Goal: Information Seeking & Learning: Find specific fact

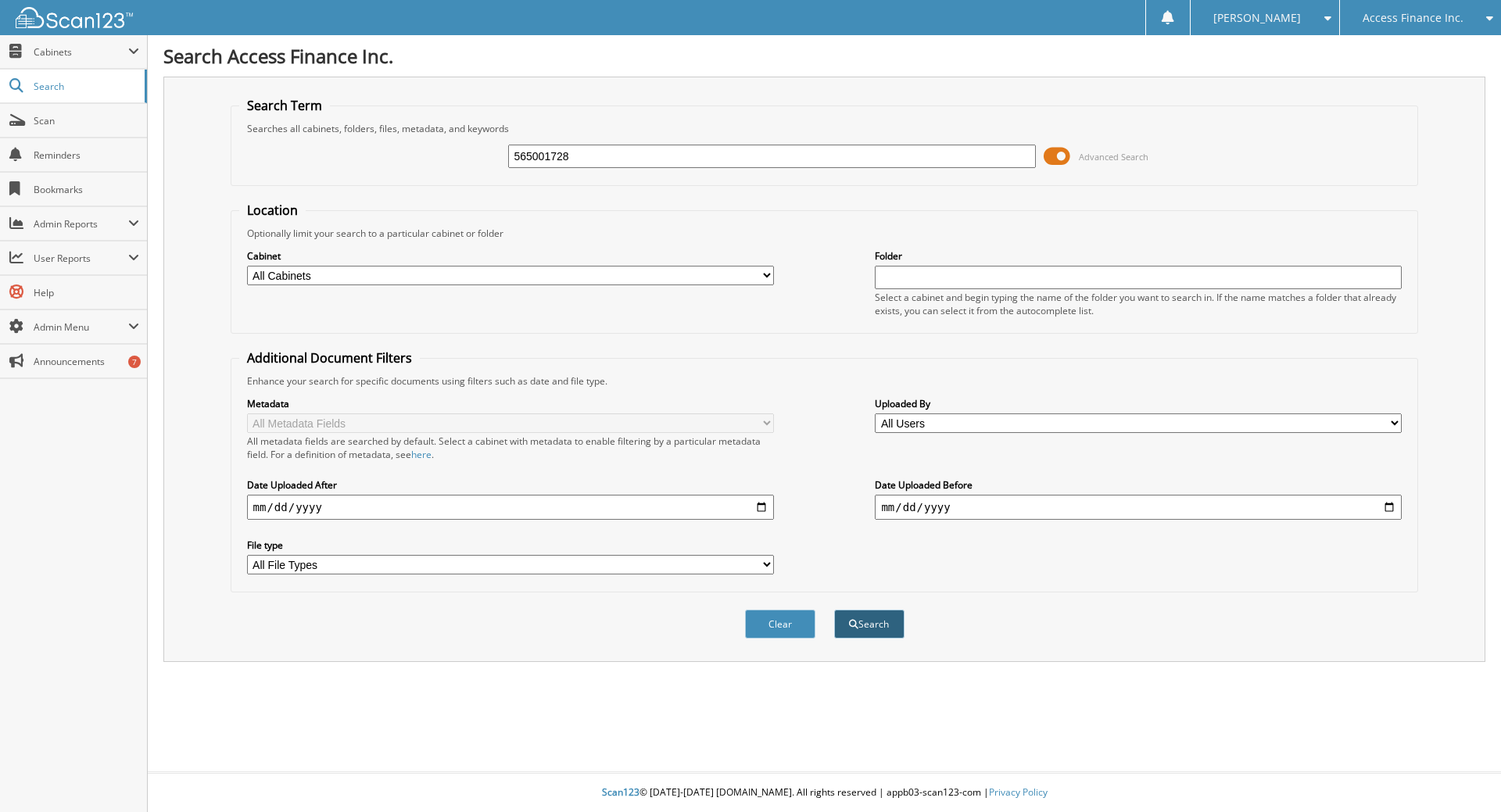
type input "565001728"
click at [887, 627] on button "Search" at bounding box center [869, 624] width 71 height 29
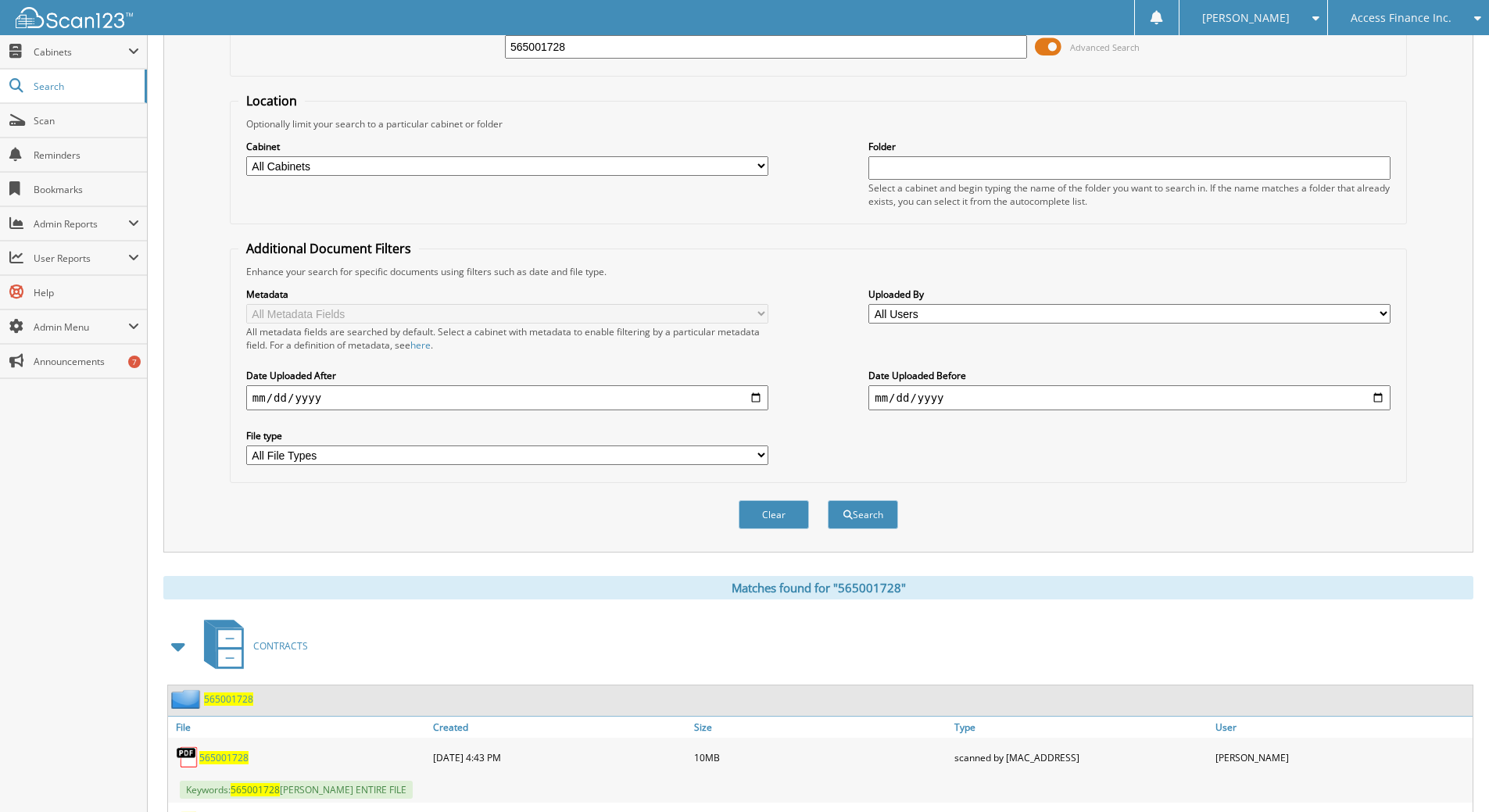
scroll to position [200, 0]
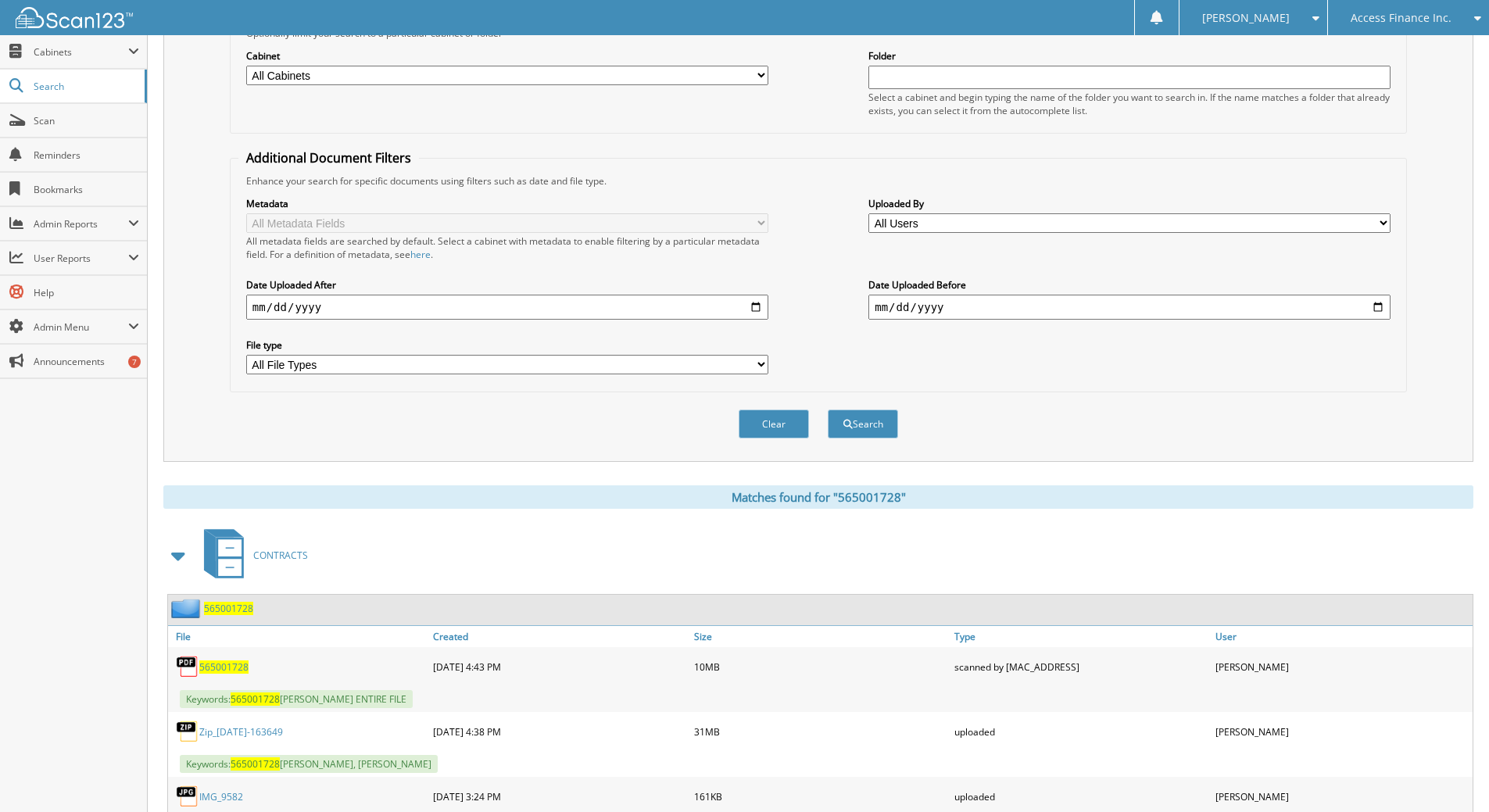
click at [237, 670] on span "565001728" at bounding box center [223, 667] width 49 height 14
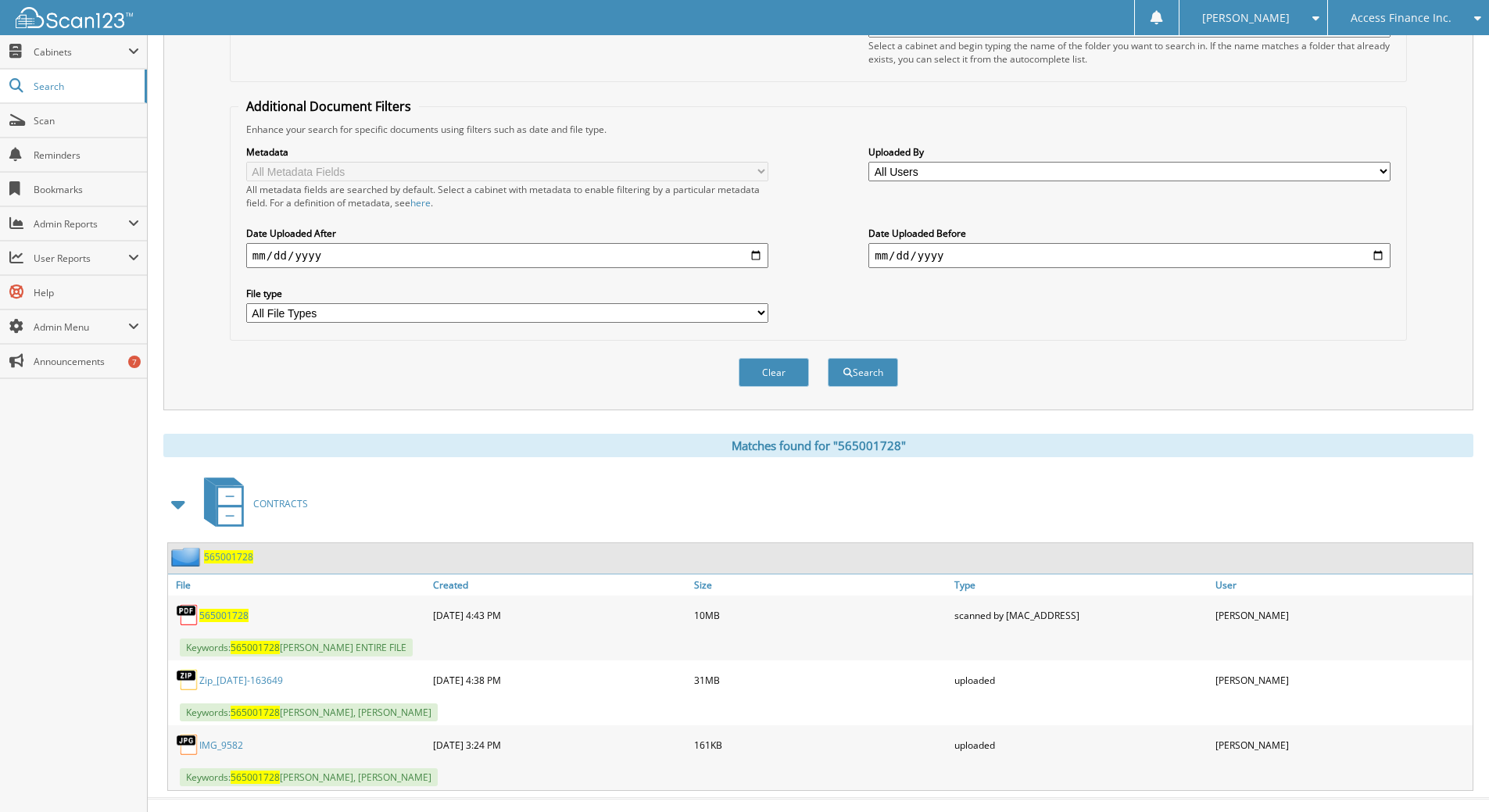
scroll to position [278, 0]
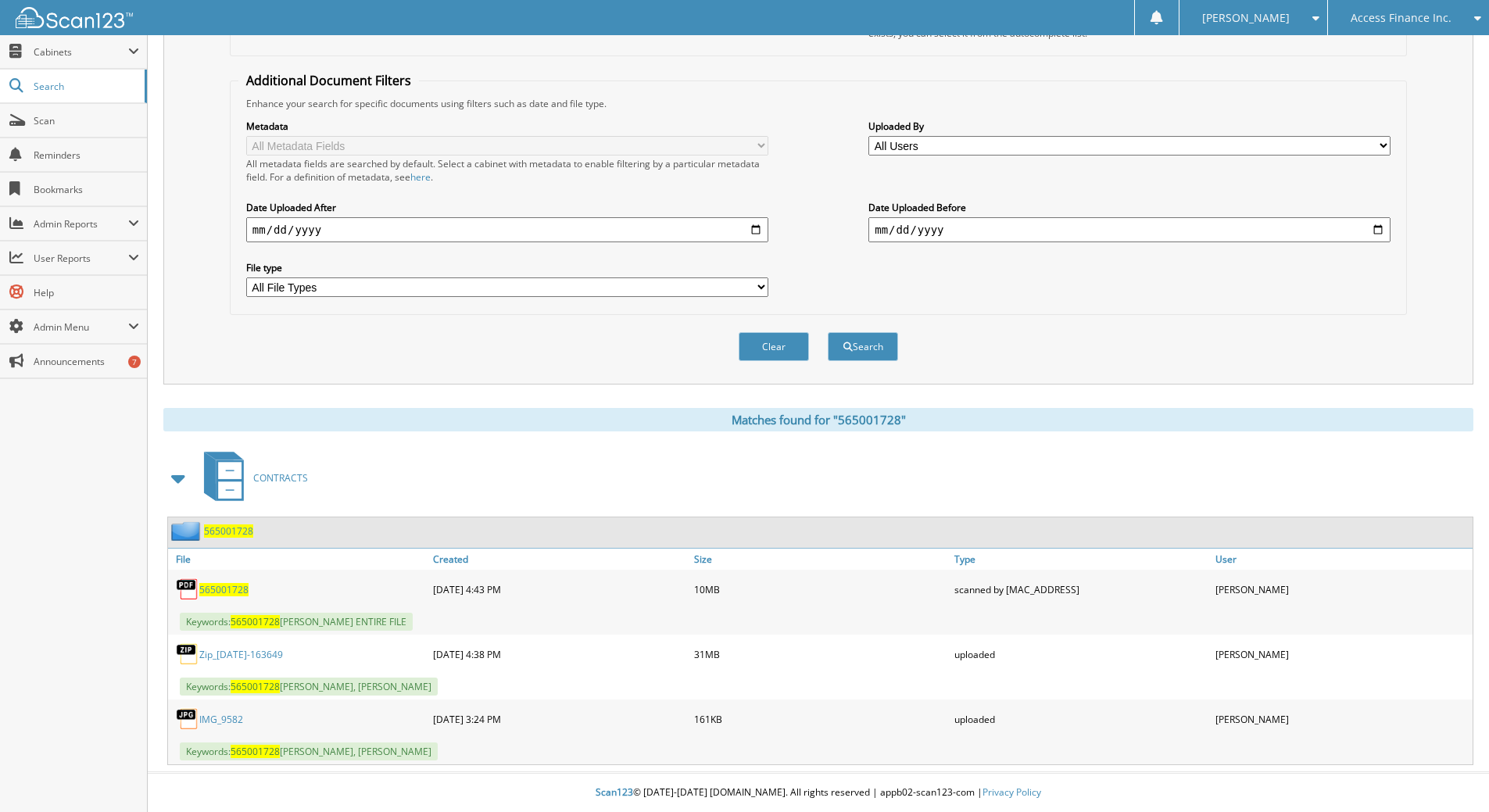
click at [238, 595] on div "565001728" at bounding box center [298, 589] width 261 height 31
click at [236, 590] on span "565001728" at bounding box center [223, 590] width 49 height 14
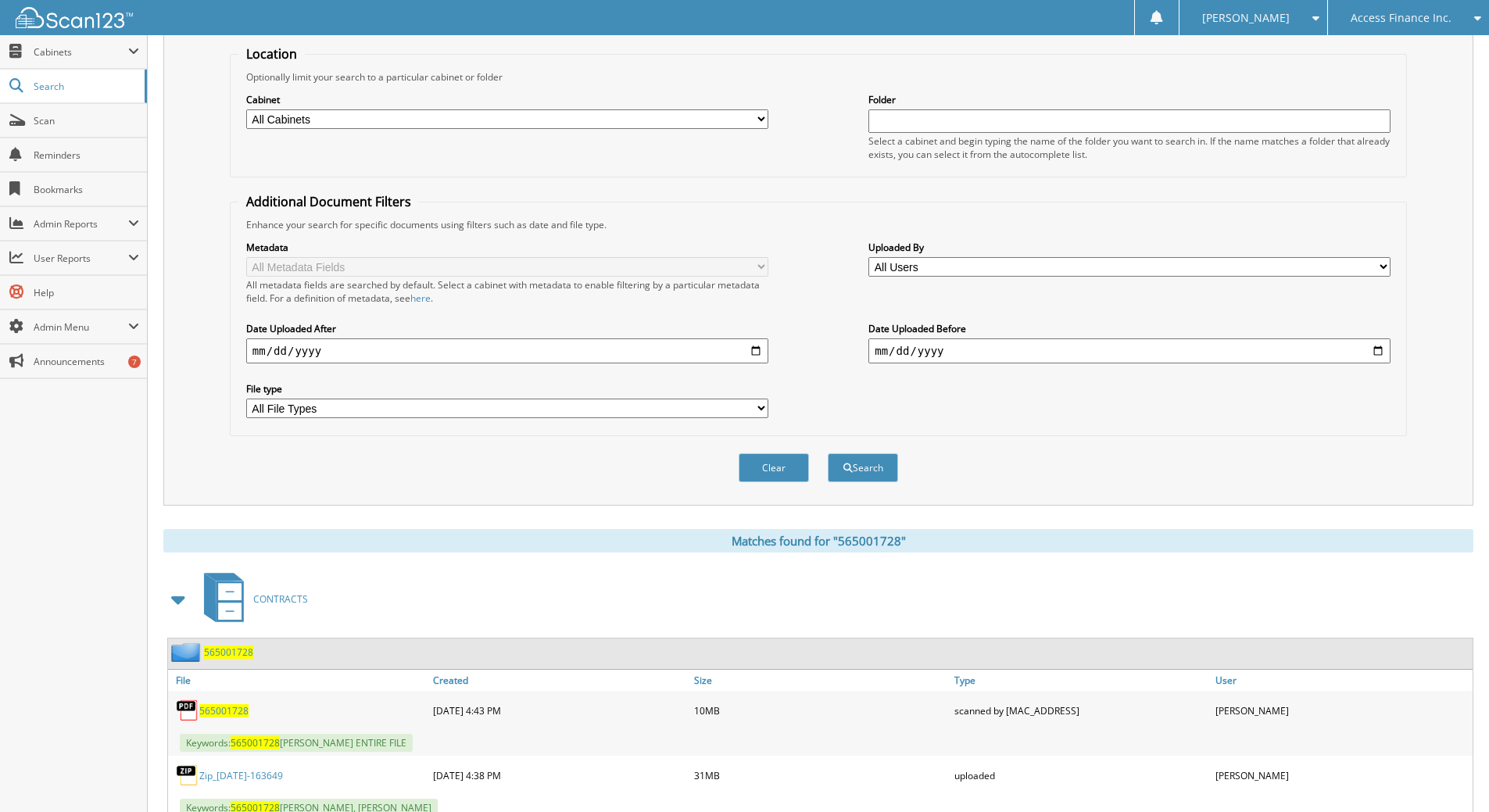
scroll to position [0, 0]
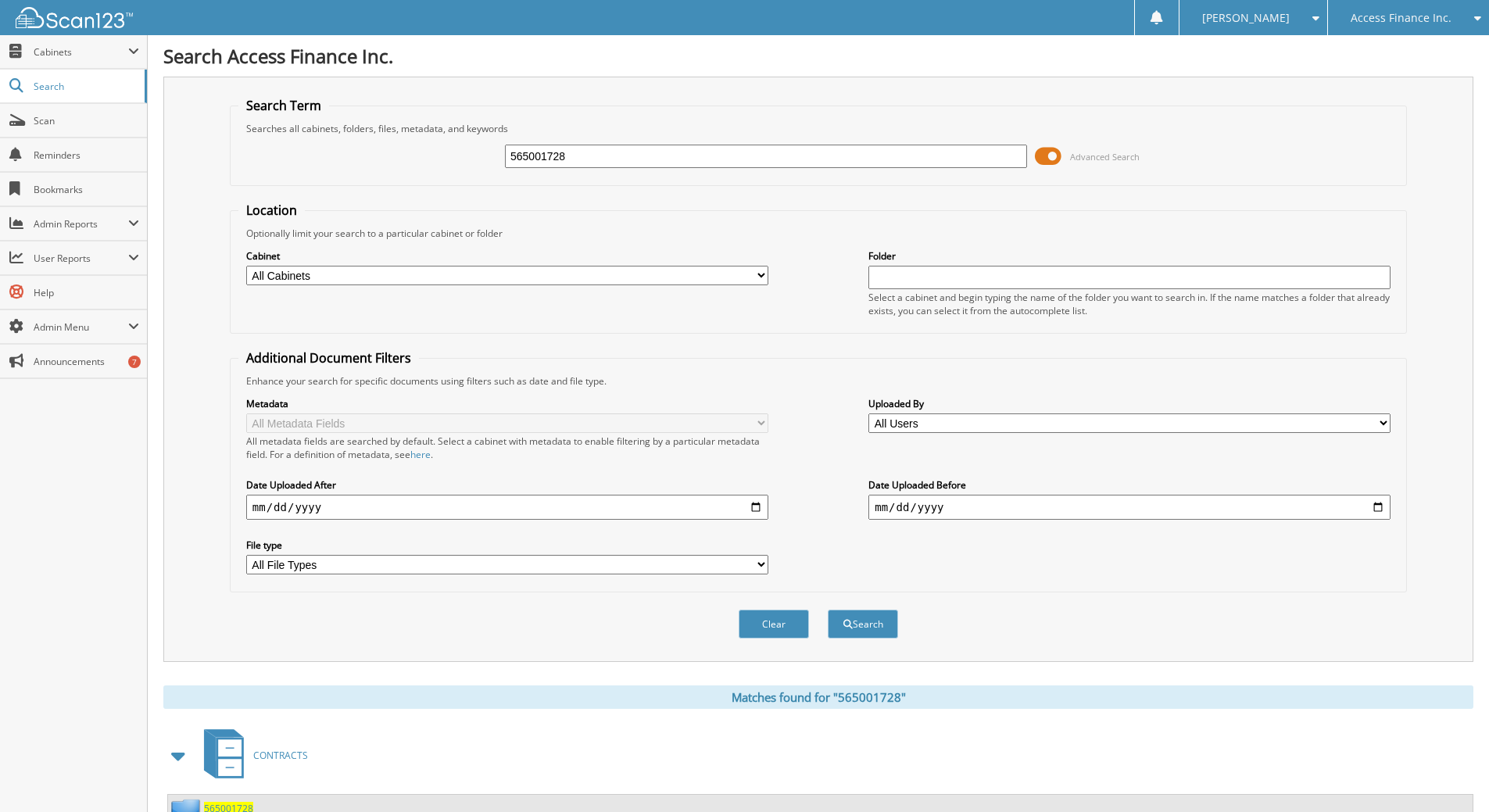
click at [543, 155] on input "565001728" at bounding box center [766, 156] width 522 height 23
paste input "51"
type input "565001751"
click at [828, 609] on button "Search" at bounding box center [862, 624] width 70 height 29
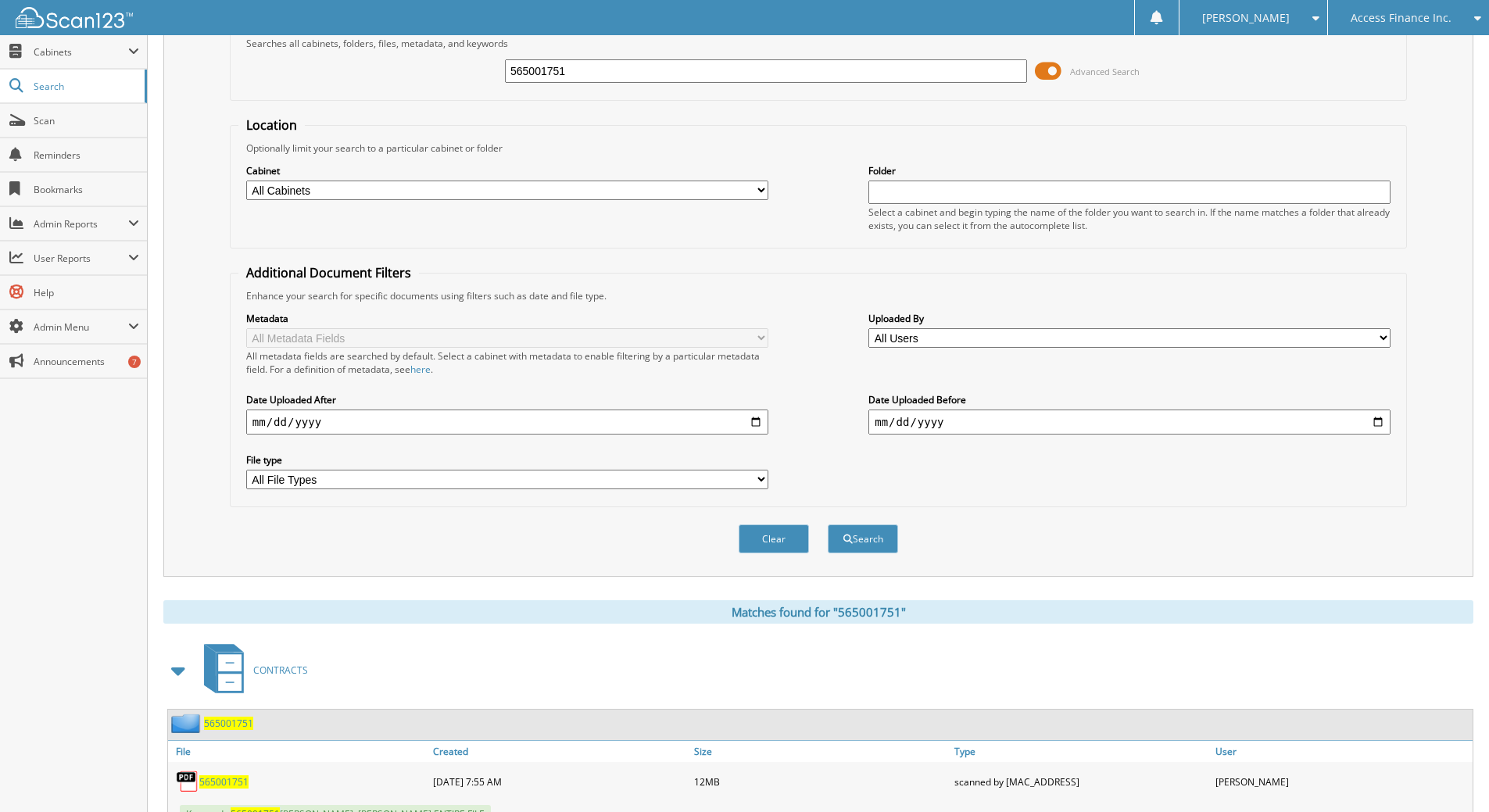
scroll to position [278, 0]
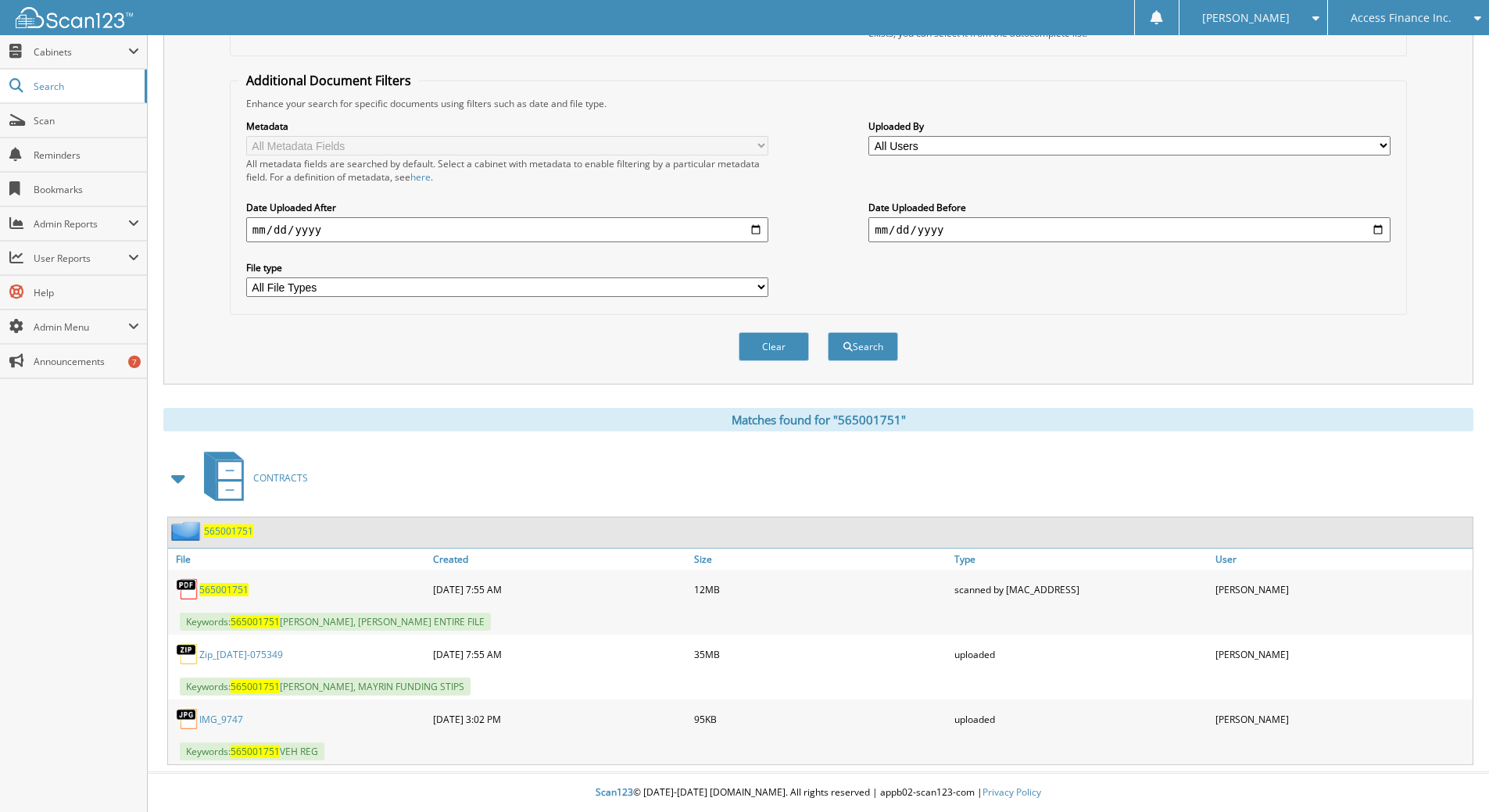
click at [236, 591] on span "565001751" at bounding box center [223, 590] width 49 height 14
click at [223, 588] on span "565001751" at bounding box center [223, 590] width 49 height 14
